Goal: Task Accomplishment & Management: Manage account settings

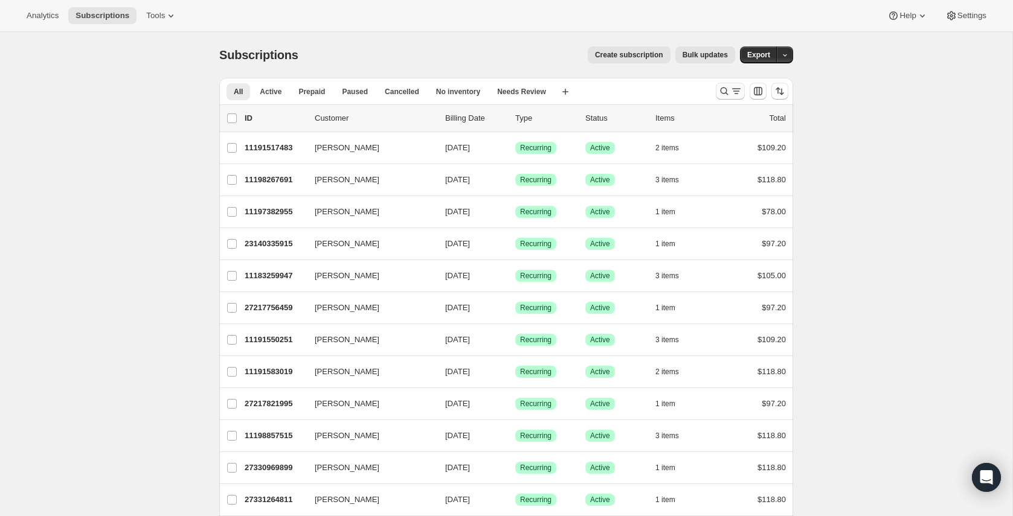
click at [720, 92] on icon "Search and filter results" at bounding box center [724, 91] width 12 height 12
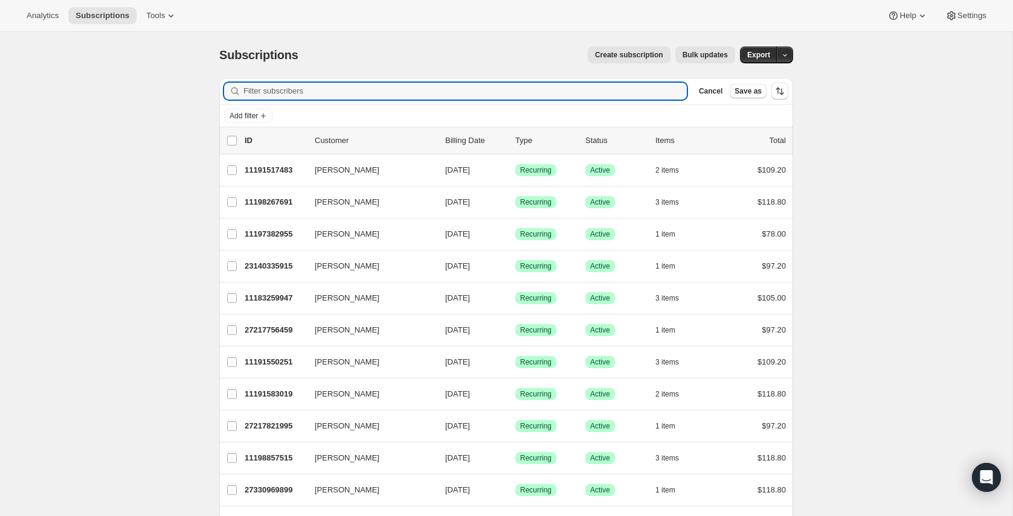
paste input "27217789227"
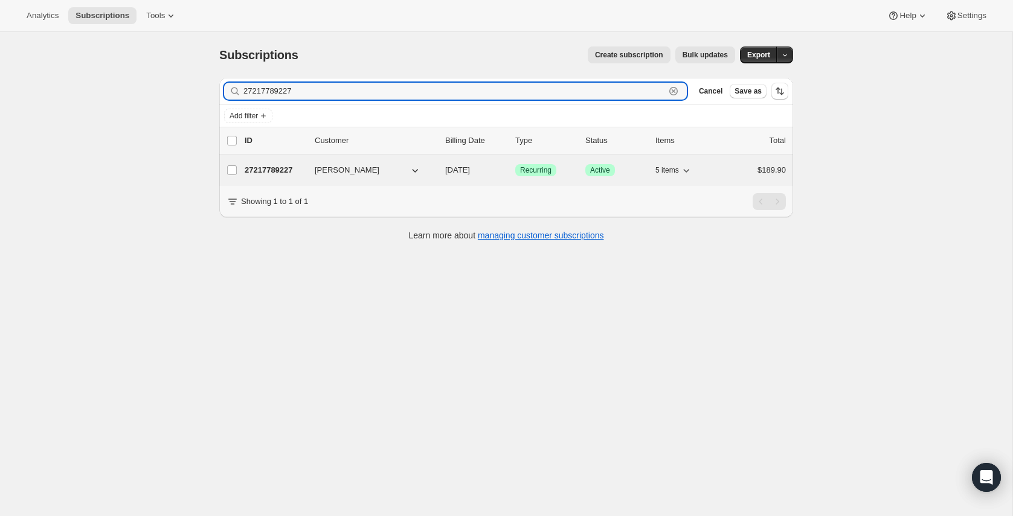
type input "27217789227"
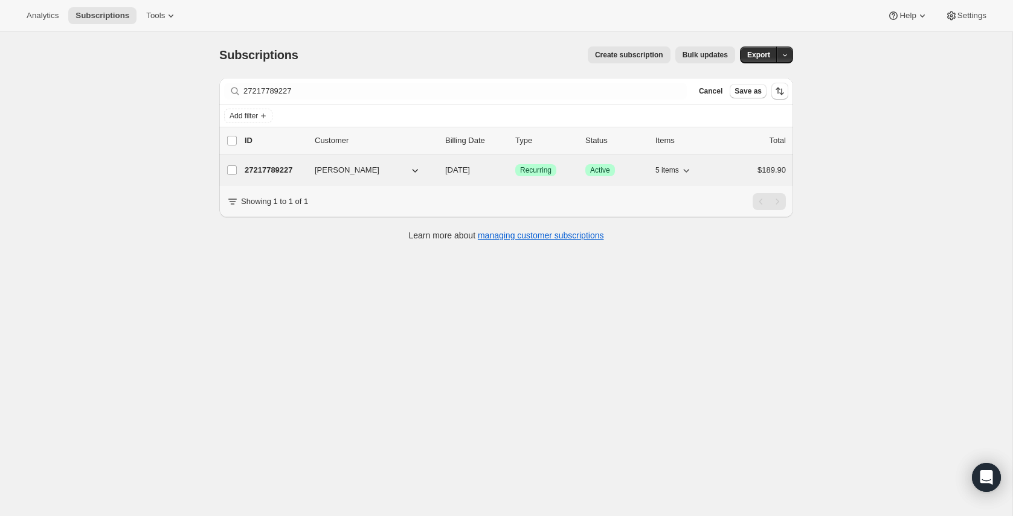
click at [294, 167] on p "27217789227" at bounding box center [275, 170] width 60 height 12
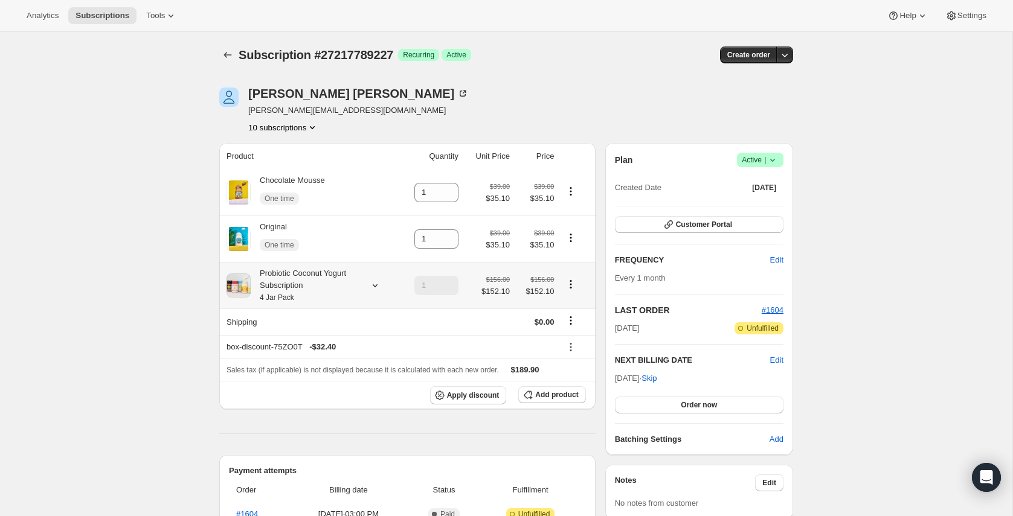
click at [292, 293] on div "Probiotic Coconut Yogurt Subscription 4 Jar Pack" at bounding box center [305, 286] width 109 height 36
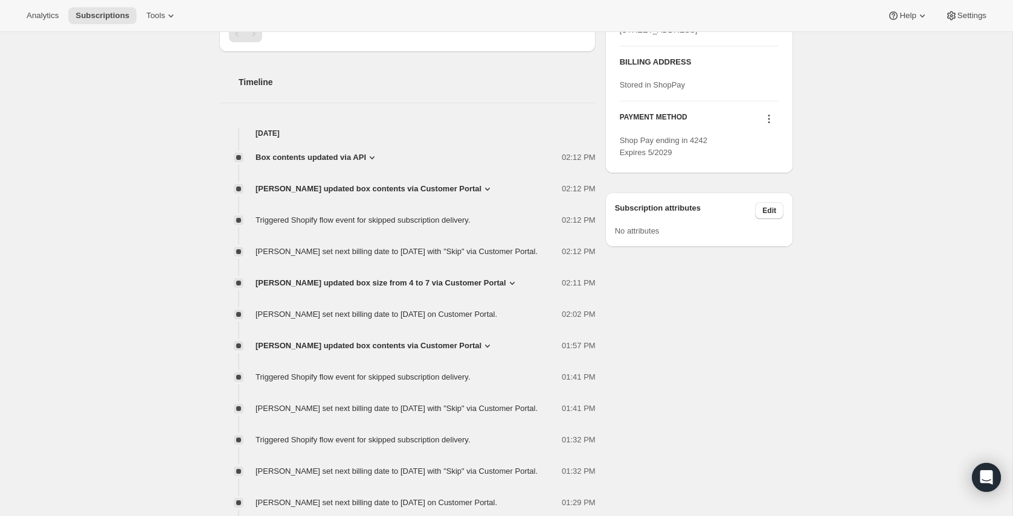
scroll to position [553, 0]
click at [303, 187] on span "[PERSON_NAME] updated box contents via Customer Portal" at bounding box center [368, 190] width 226 height 12
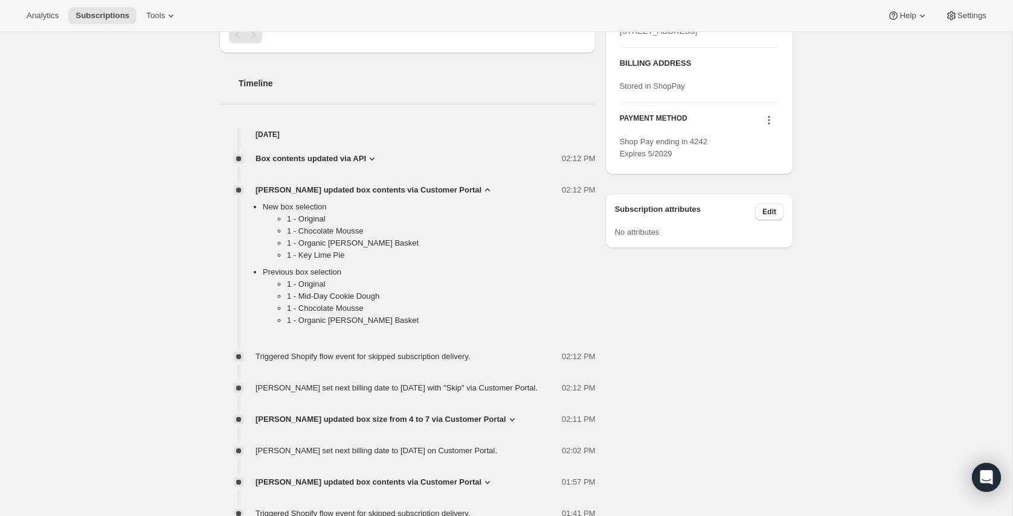
click at [310, 160] on span "Box contents updated via API" at bounding box center [310, 159] width 111 height 12
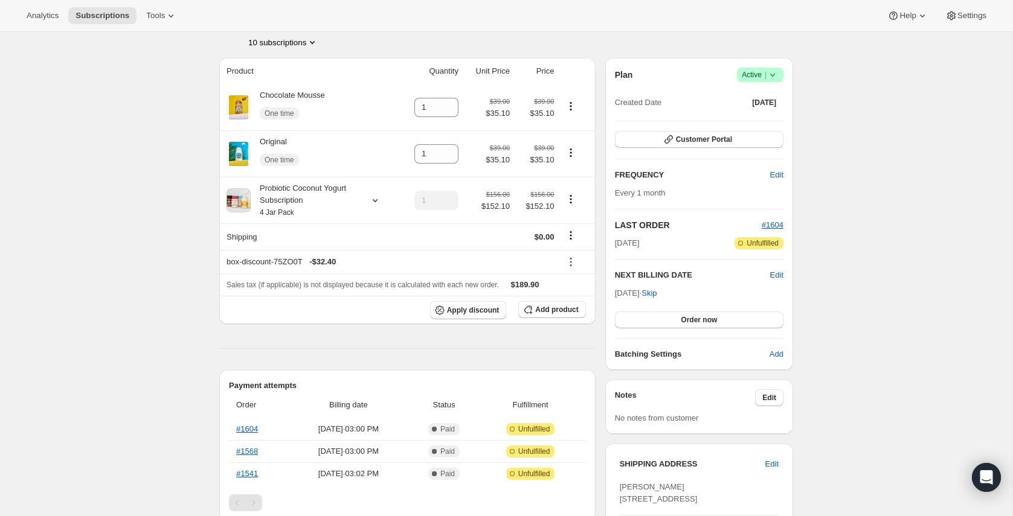
scroll to position [87, 0]
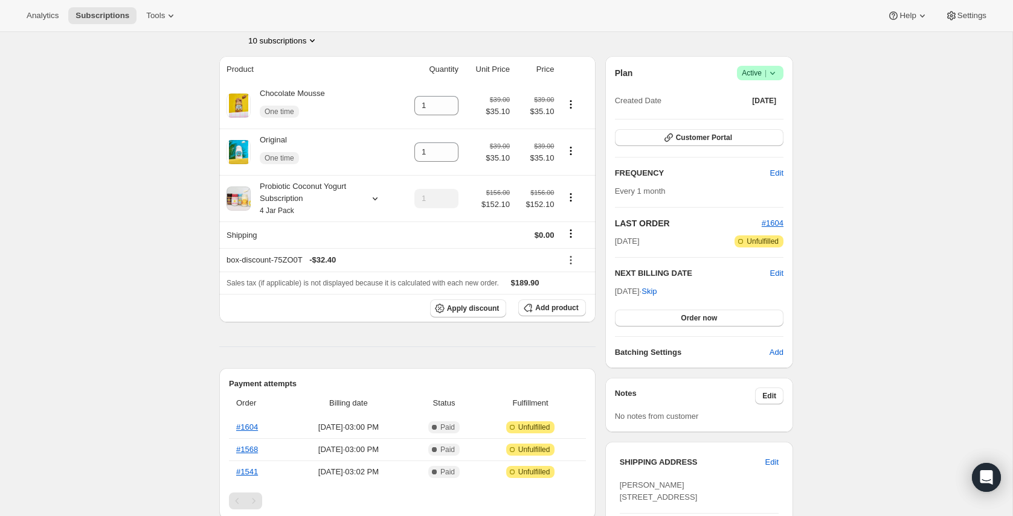
click at [775, 72] on icon at bounding box center [772, 73] width 12 height 12
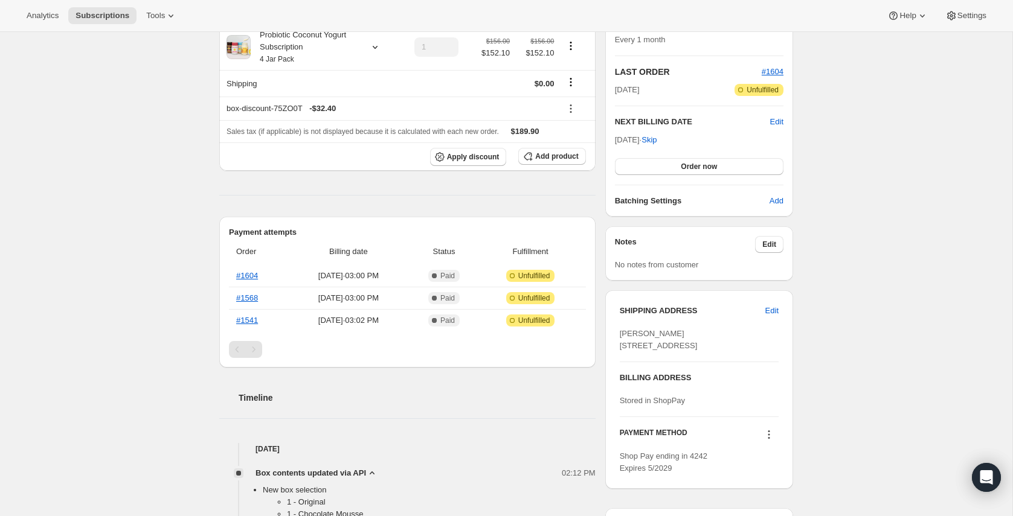
scroll to position [239, 0]
click at [656, 139] on span "Skip" at bounding box center [648, 139] width 15 height 12
